Goal: Information Seeking & Learning: Learn about a topic

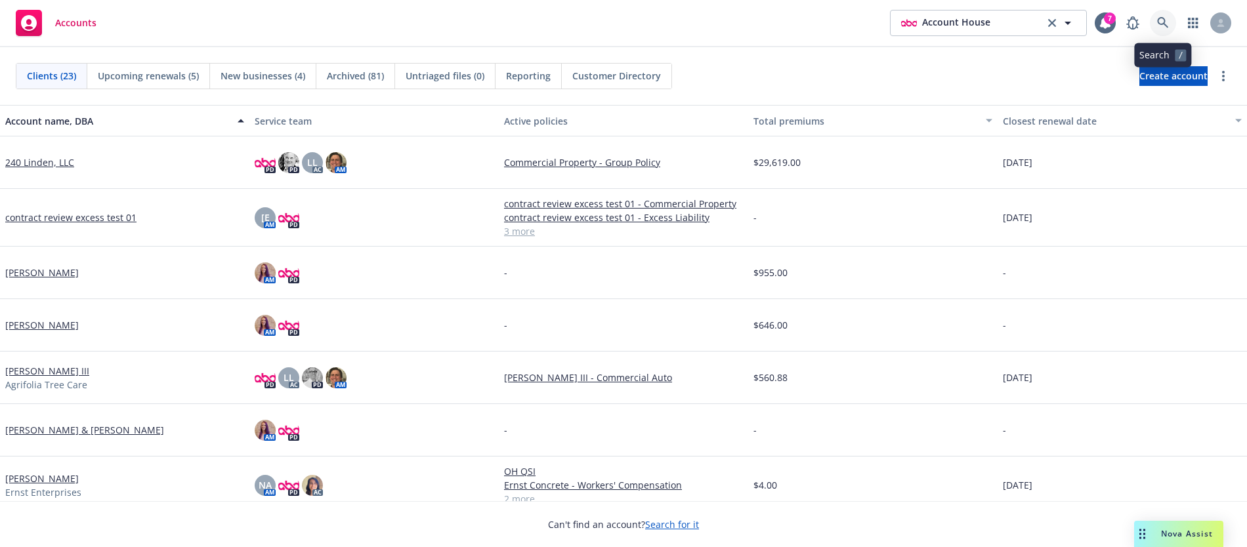
click at [1157, 22] on icon at bounding box center [1162, 22] width 11 height 11
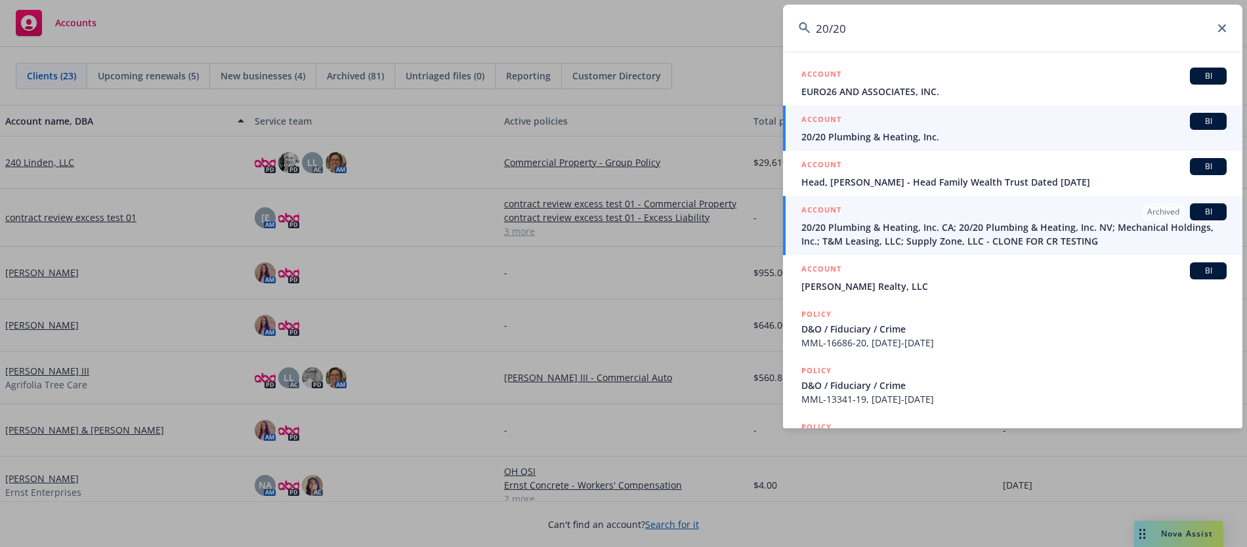
type input "20/20"
click at [1035, 131] on span "20/20 Plumbing & Heating, Inc." at bounding box center [1013, 137] width 425 height 14
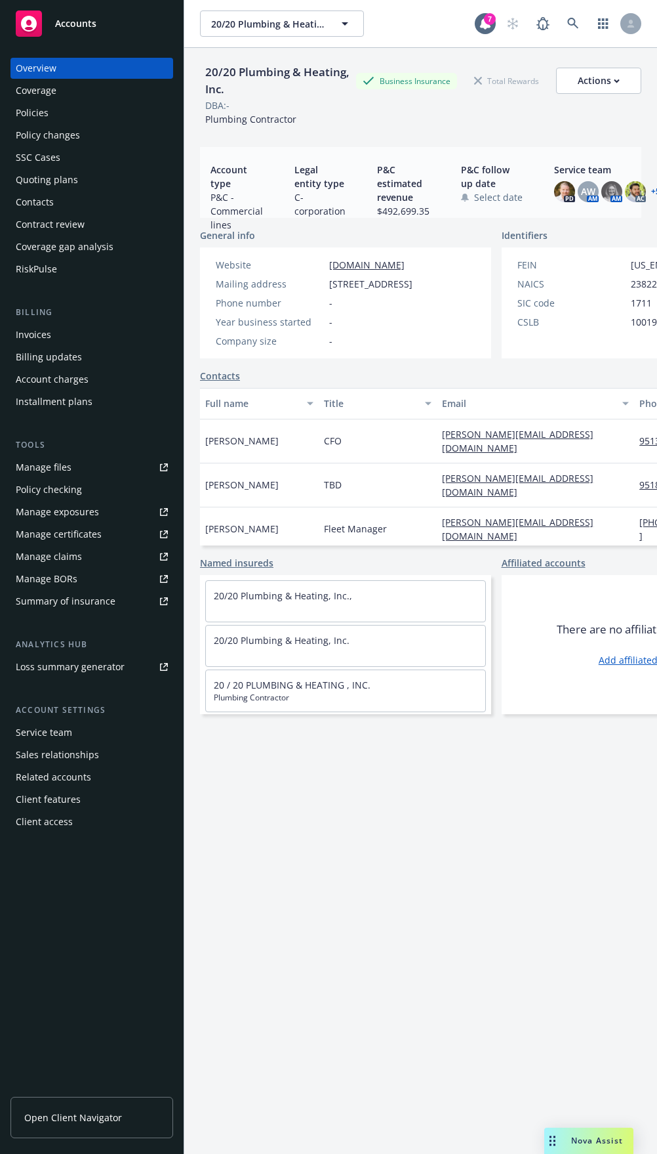
click at [35, 266] on div "RiskPulse" at bounding box center [36, 269] width 41 height 21
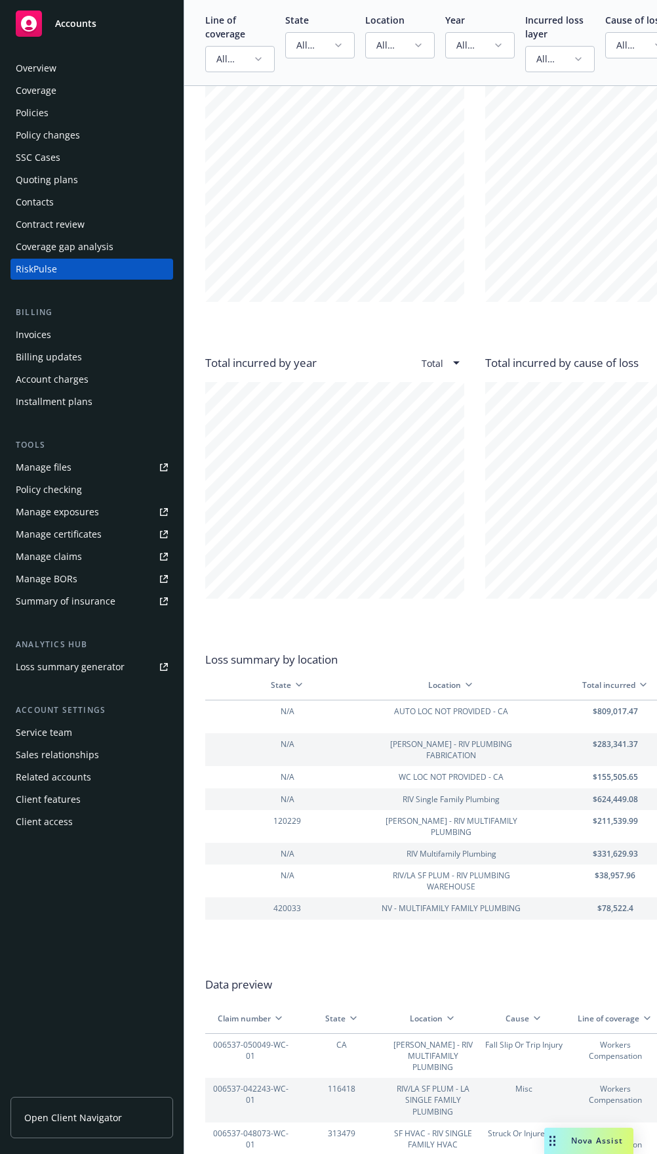
scroll to position [1323, 0]
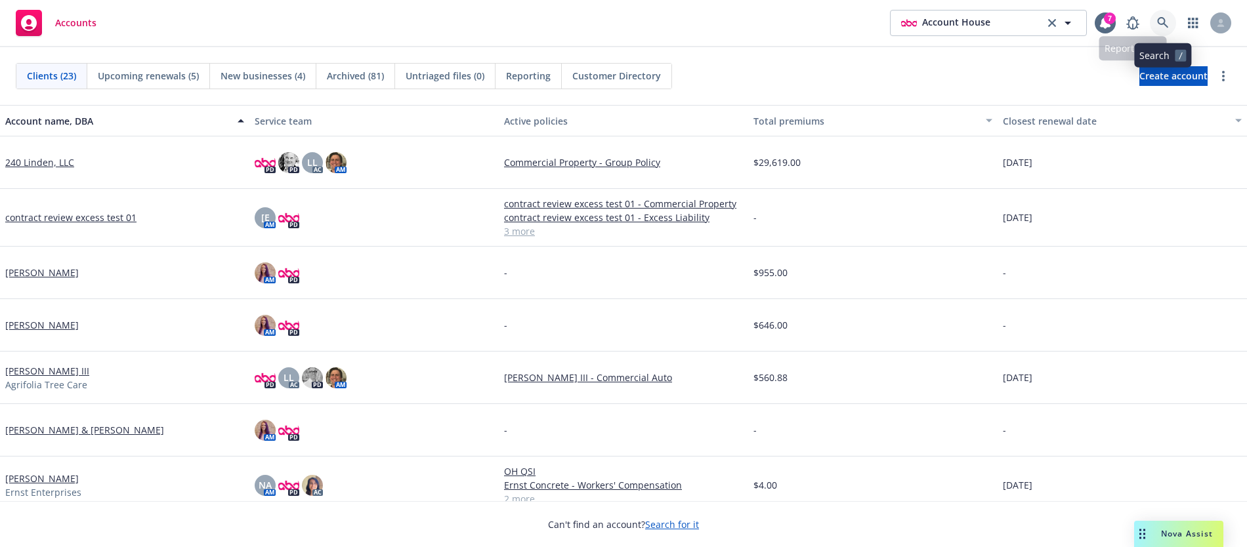
click at [1152, 21] on link at bounding box center [1163, 23] width 26 height 26
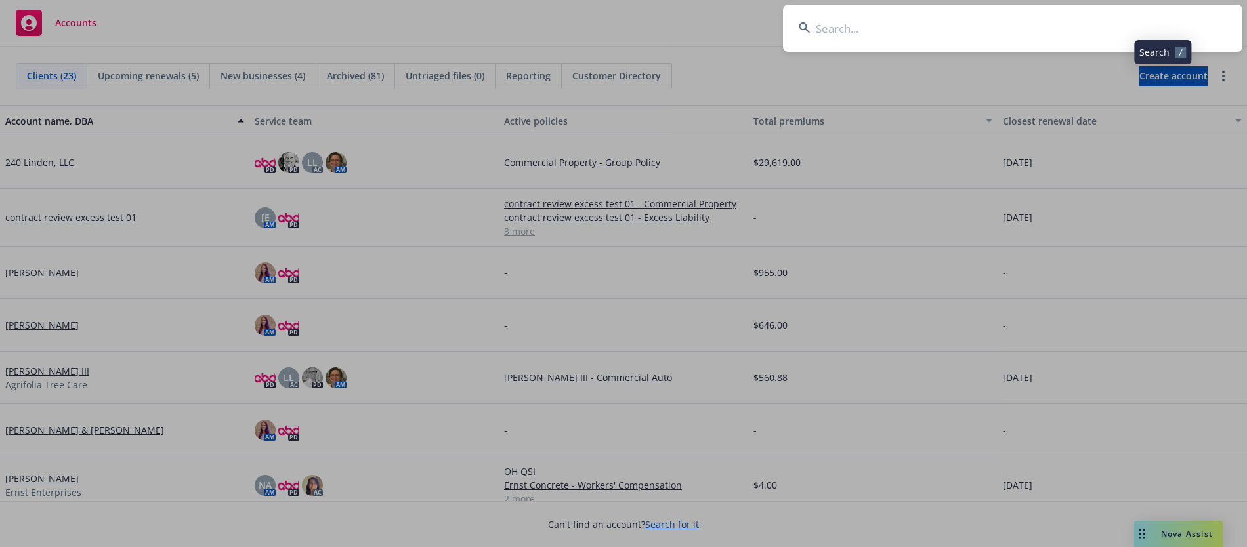
type input "d"
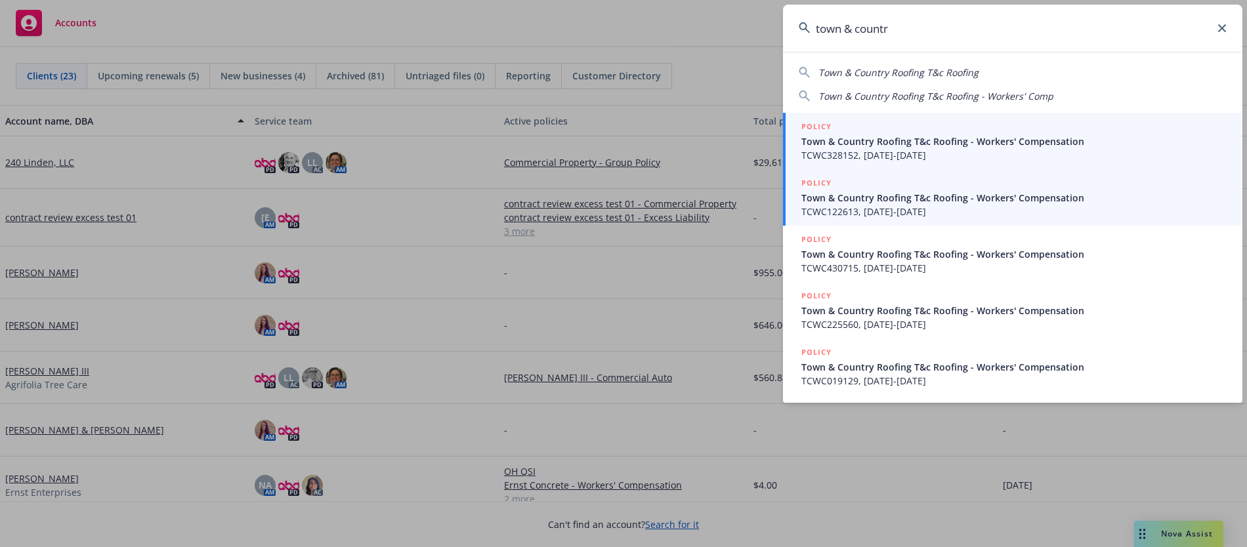
type input "town & countr"
click at [907, 136] on span "Town & Country Roofing T&c Roofing - Workers' Compensation" at bounding box center [1013, 142] width 425 height 14
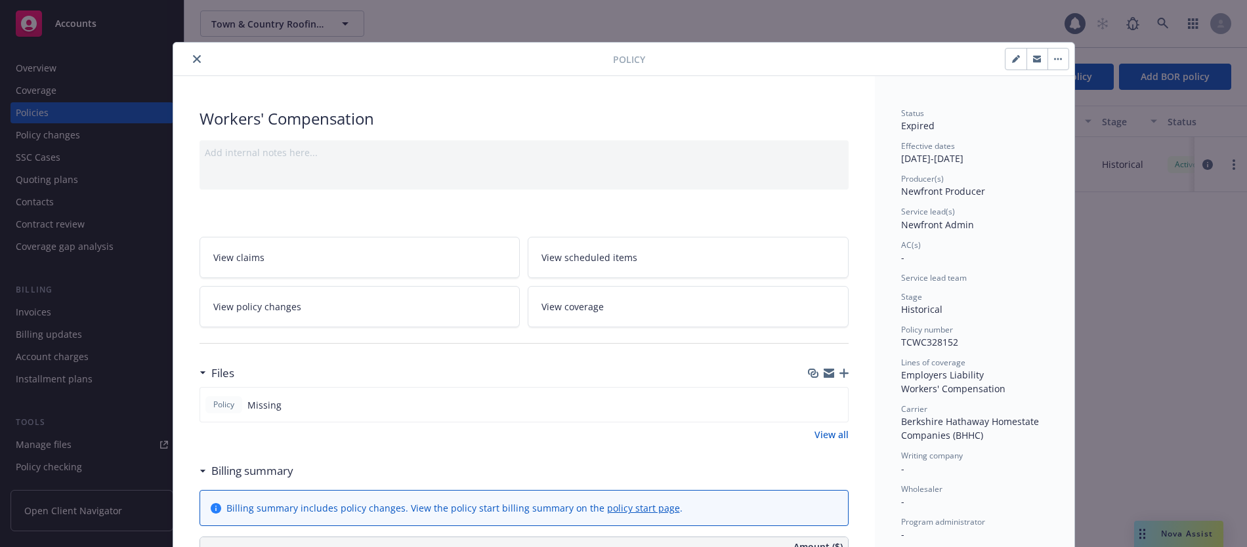
click at [136, 63] on div "Policy Workers' Compensation Add internal notes here... View claims View schedu…" at bounding box center [623, 273] width 1247 height 547
click at [184, 54] on div at bounding box center [395, 59] width 434 height 16
click at [199, 58] on icon "close" at bounding box center [197, 59] width 8 height 8
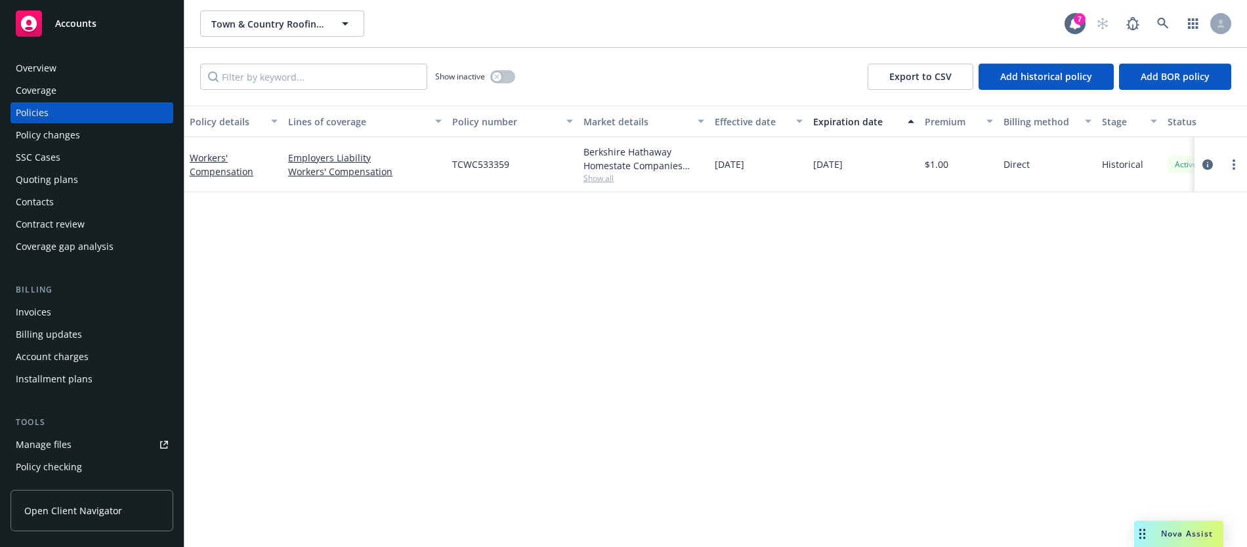
click at [100, 56] on div "Overview Coverage Policies Policy changes SSC Cases Quoting plans Contacts Cont…" at bounding box center [92, 294] width 184 height 505
click at [100, 64] on div "Overview" at bounding box center [92, 68] width 152 height 21
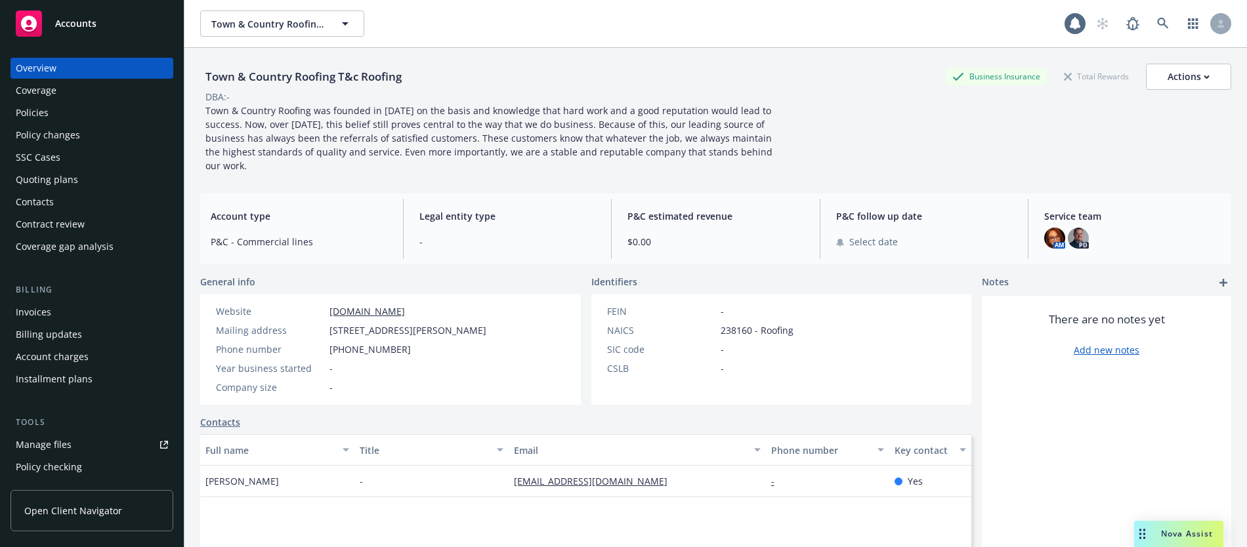
click at [221, 80] on div "Town & Country Roofing T&c Roofing" at bounding box center [303, 76] width 207 height 17
drag, startPoint x: 221, startPoint y: 80, endPoint x: 336, endPoint y: 78, distance: 114.8
click at [336, 78] on div "Town & Country Roofing T&c Roofing" at bounding box center [303, 76] width 207 height 17
copy div "Town & Country Roofing"
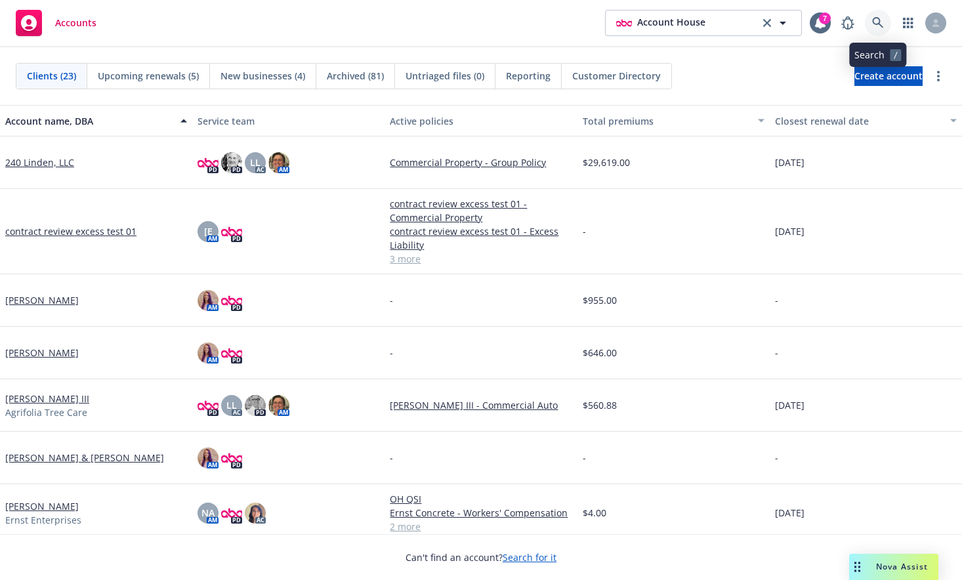
click at [877, 22] on icon at bounding box center [878, 23] width 12 height 12
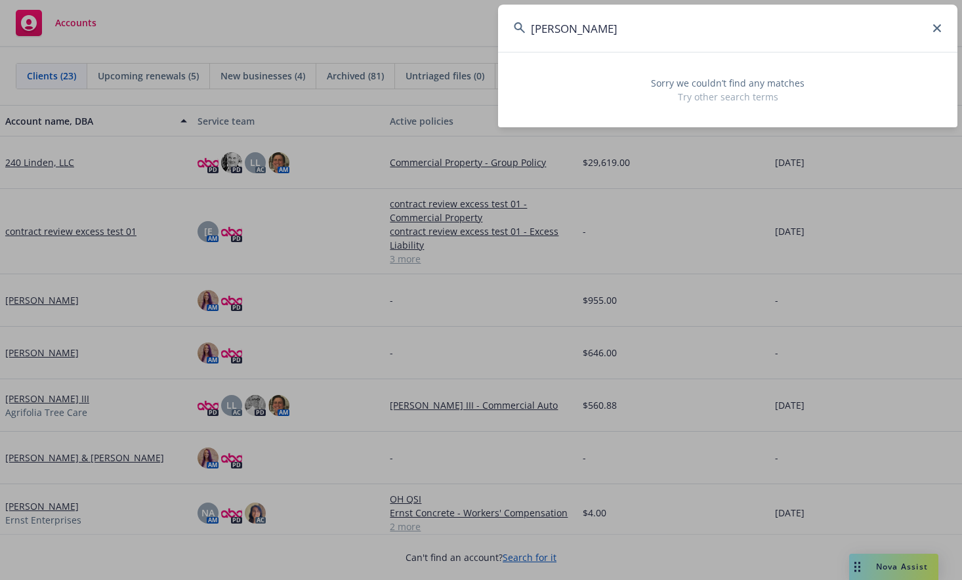
type input "Kathryn Hoffar"
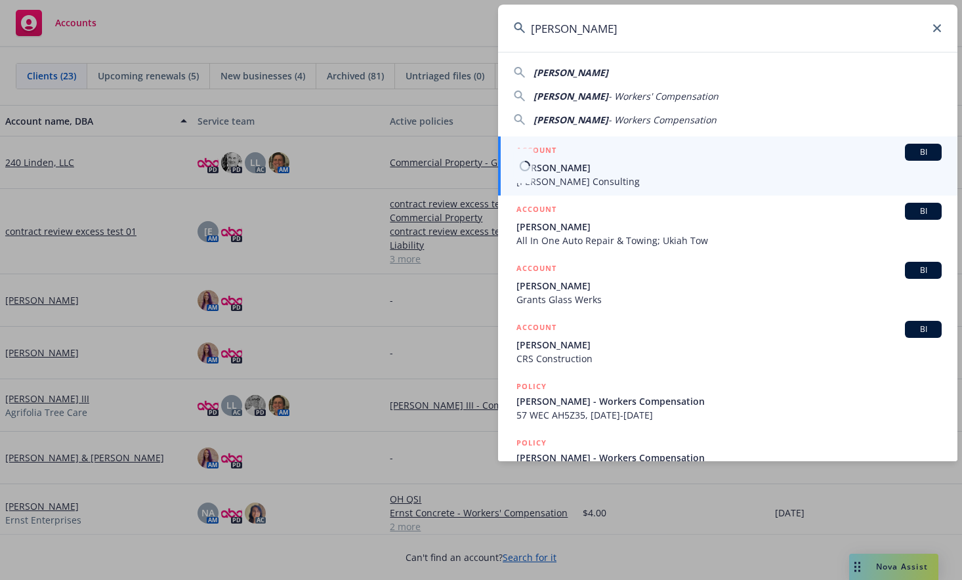
click at [570, 159] on div "ACCOUNT BI" at bounding box center [728, 152] width 425 height 17
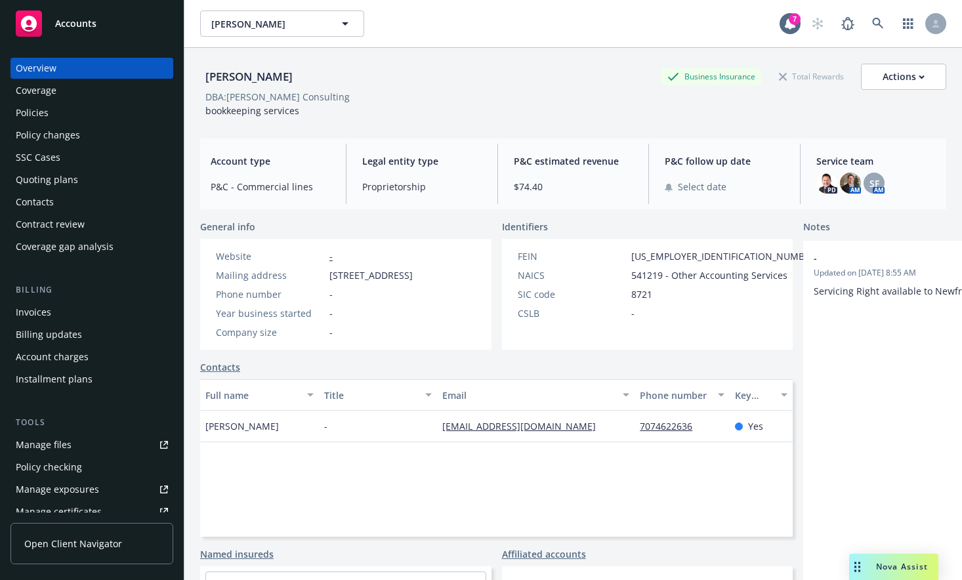
click at [66, 91] on div "Coverage" at bounding box center [92, 90] width 152 height 21
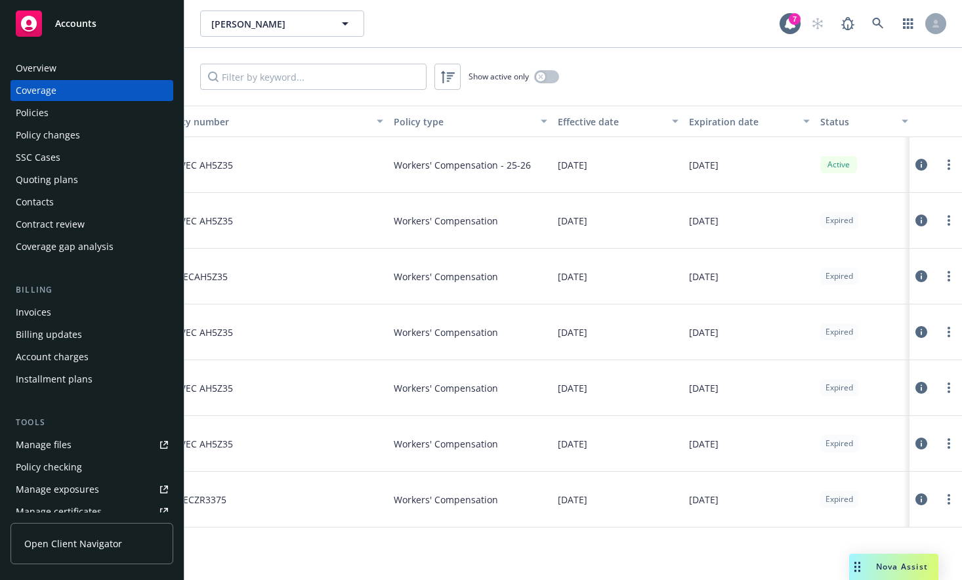
scroll to position [0, 259]
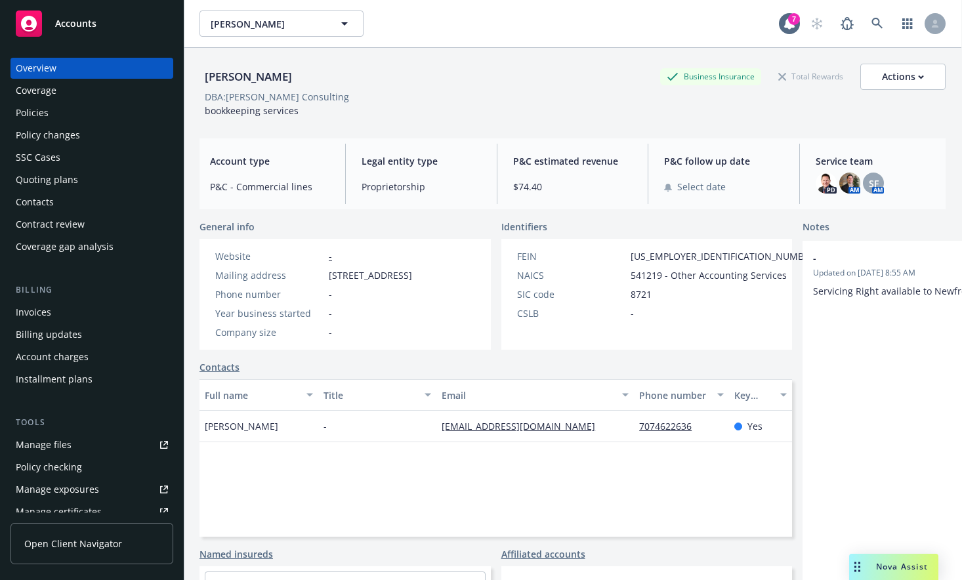
scroll to position [0, 7]
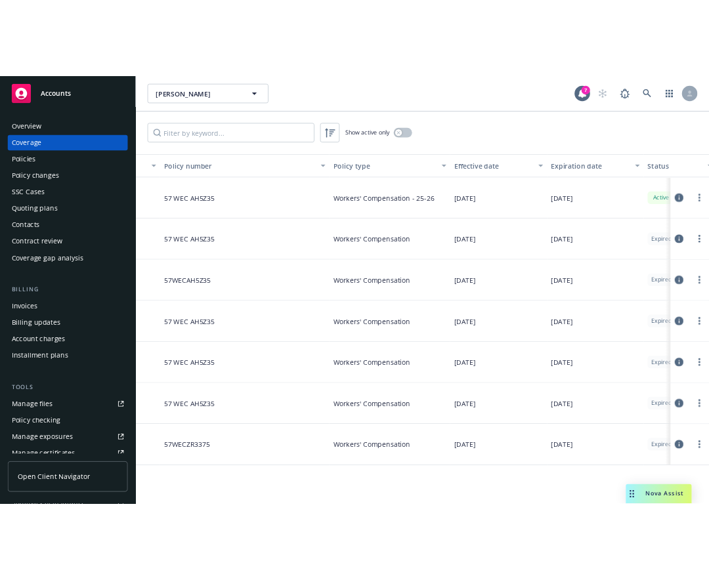
scroll to position [0, 259]
